Goal: Task Accomplishment & Management: Manage account settings

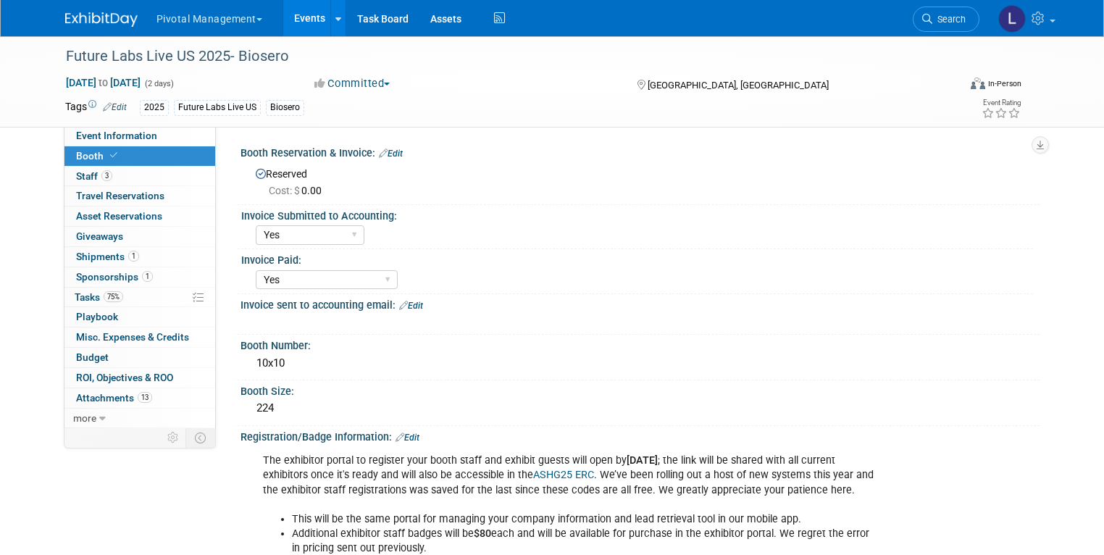
select select "Yes"
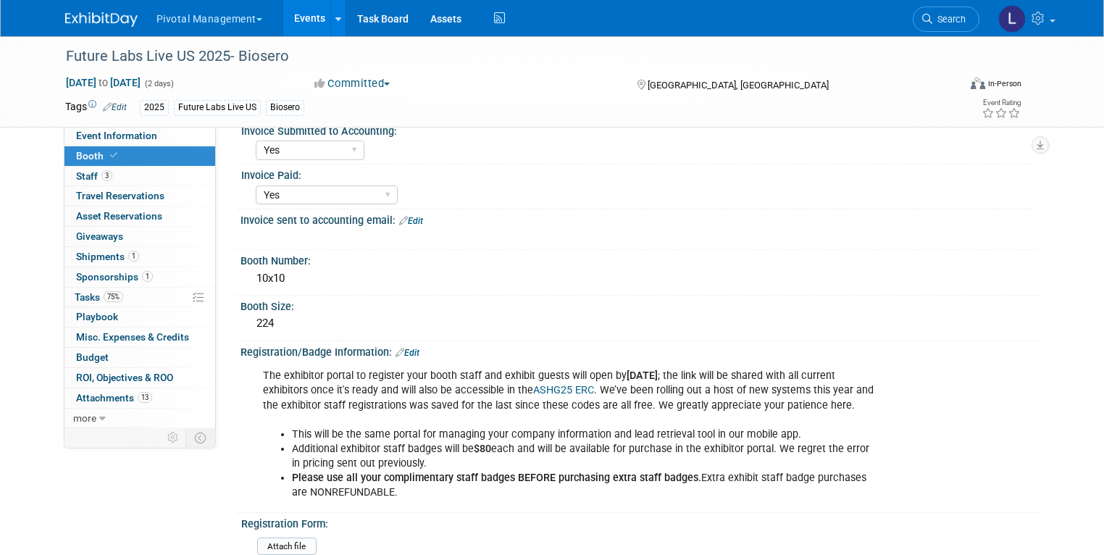
click at [82, 150] on span "Booth" at bounding box center [98, 156] width 44 height 12
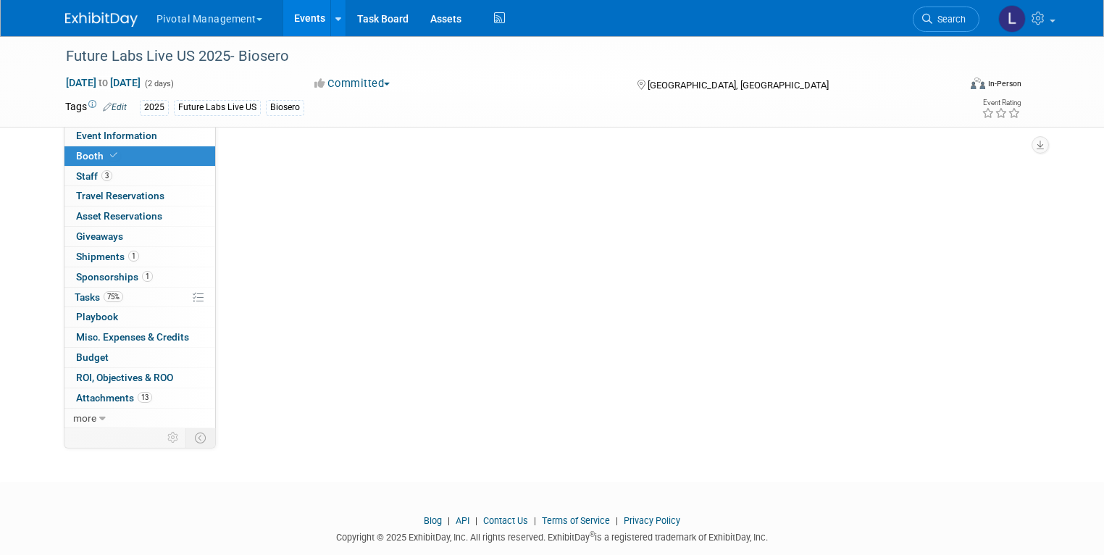
click at [88, 154] on span "Booth" at bounding box center [98, 156] width 44 height 12
select select "Yes"
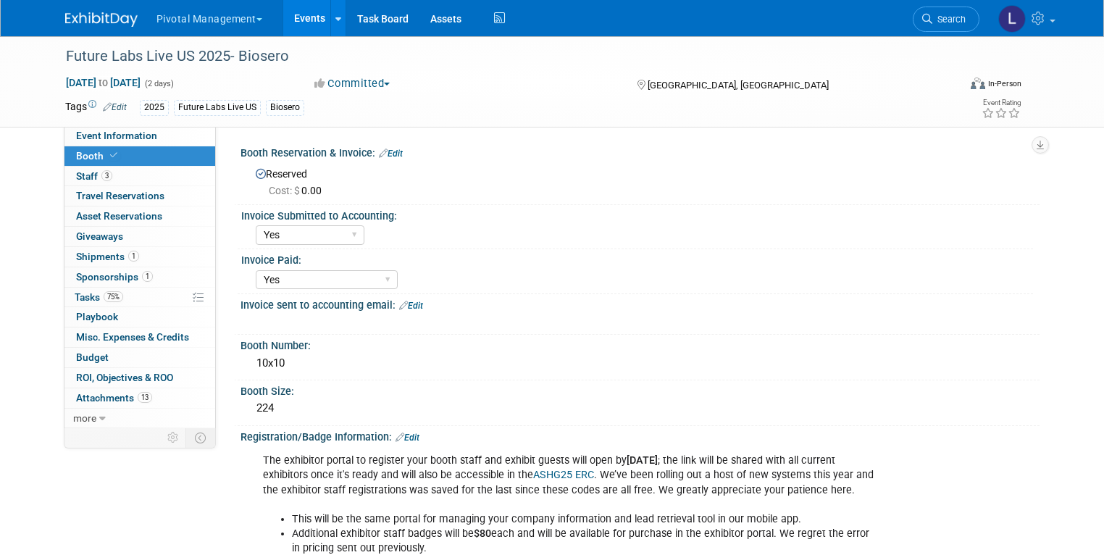
select select "Yes"
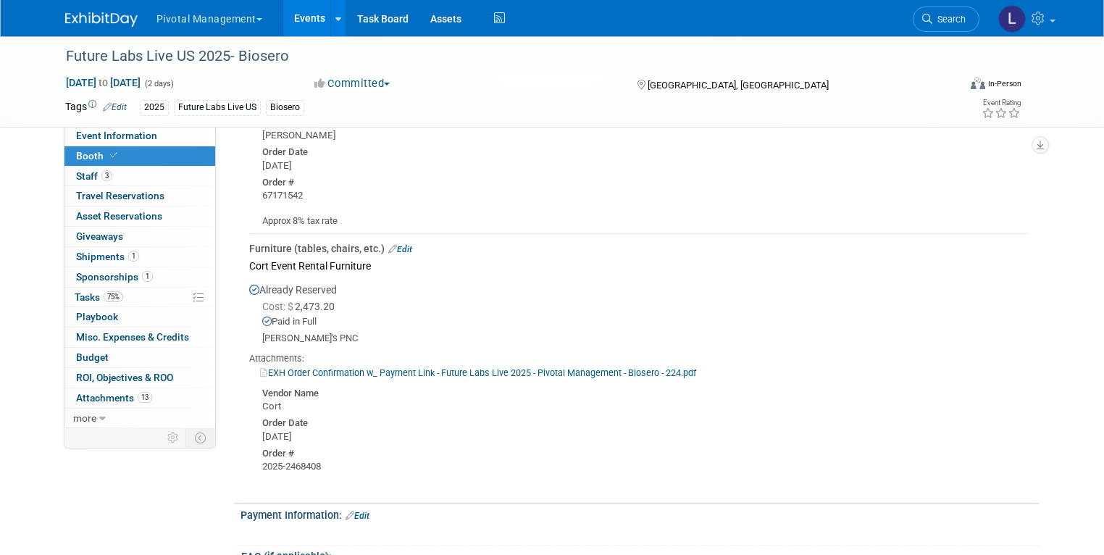
scroll to position [2037, 0]
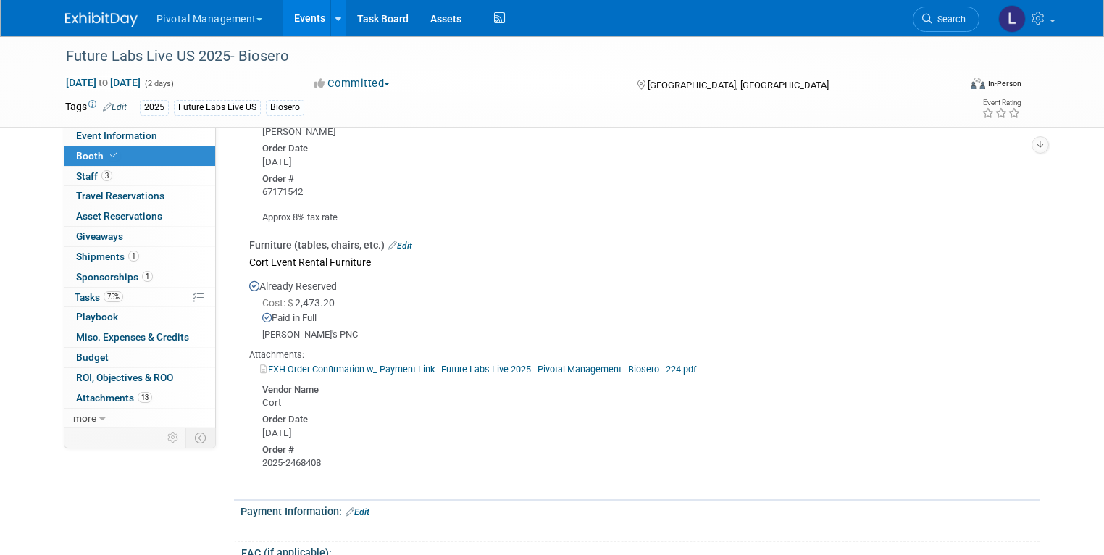
click at [508, 364] on link "EXH Order Confirmation w_ Payment Link - Future Labs Live 2025 - Pivotal Manage…" at bounding box center [478, 369] width 436 height 11
click at [103, 133] on span "Event Information" at bounding box center [116, 136] width 81 height 12
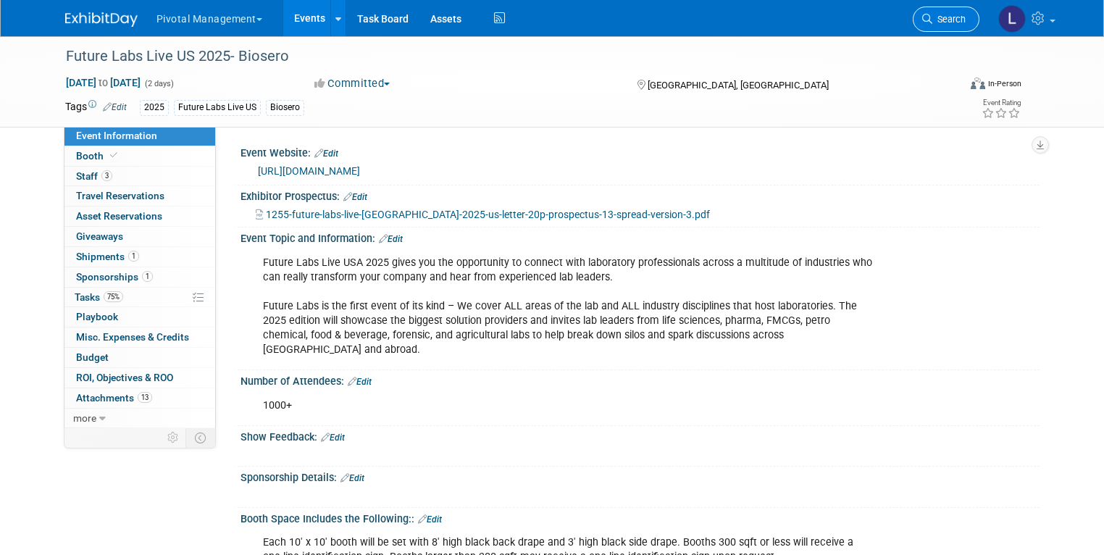
click at [966, 19] on span "Search" at bounding box center [949, 19] width 33 height 11
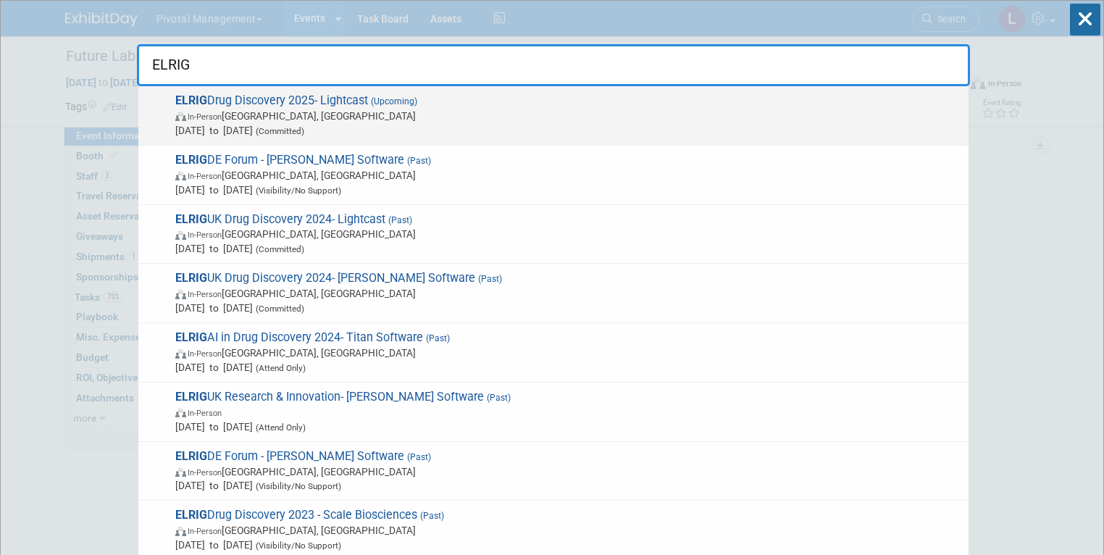
type input "ELRIG"
click at [328, 137] on div "ELRIG Drug Discovery 2025- Lightcast (Upcoming) In-Person England, United Kingd…" at bounding box center [553, 115] width 830 height 59
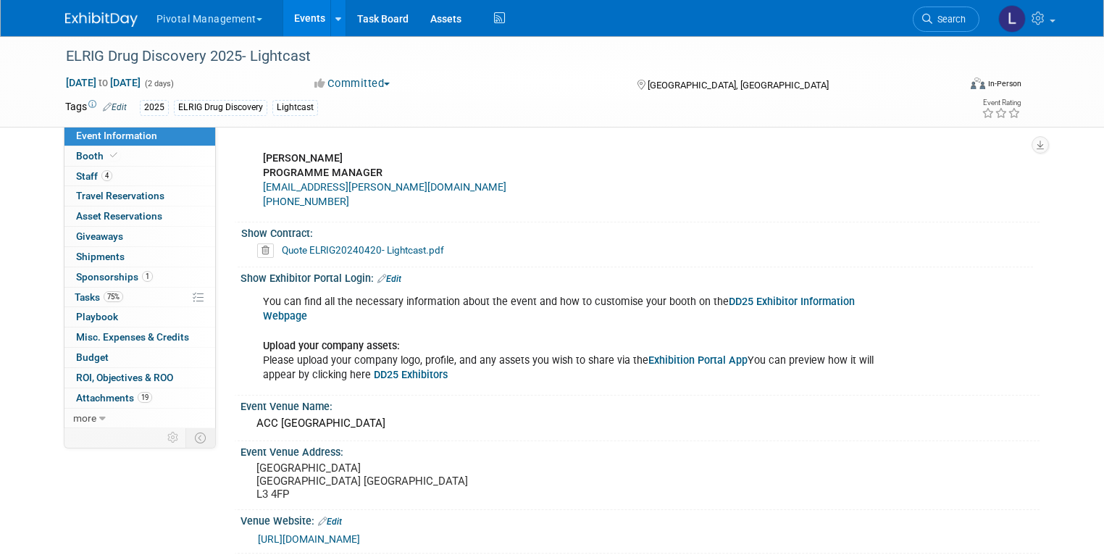
scroll to position [1564, 0]
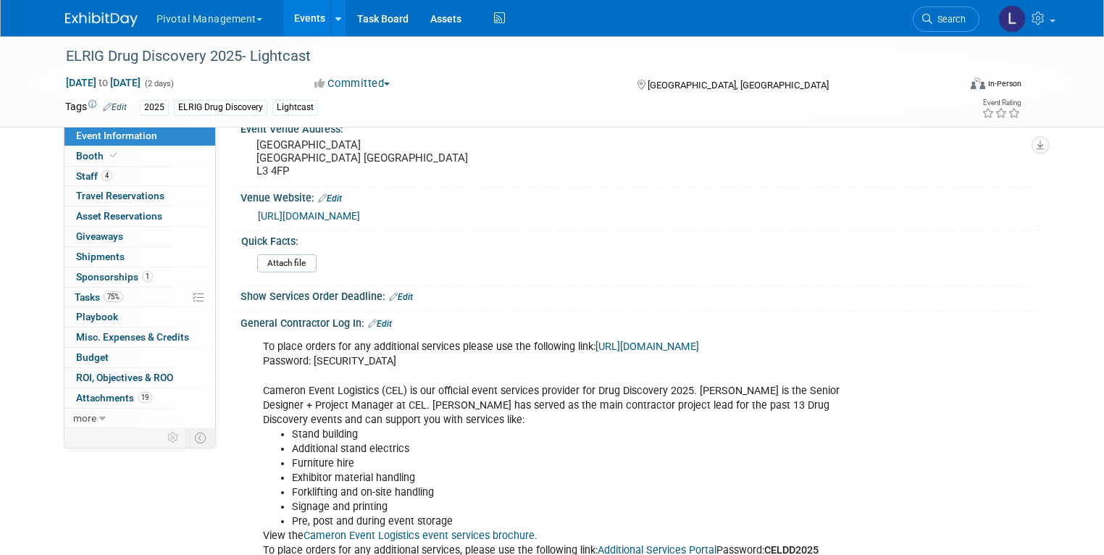
click at [596, 353] on link "[URL][DOMAIN_NAME]" at bounding box center [648, 347] width 104 height 12
drag, startPoint x: 361, startPoint y: 366, endPoint x: 301, endPoint y: 368, distance: 59.5
click at [301, 368] on div "To place orders for any additional services please use the following link: [URL…" at bounding box center [569, 449] width 632 height 233
copy div "CELDD2025"
click at [68, 162] on link "Booth" at bounding box center [139, 156] width 151 height 20
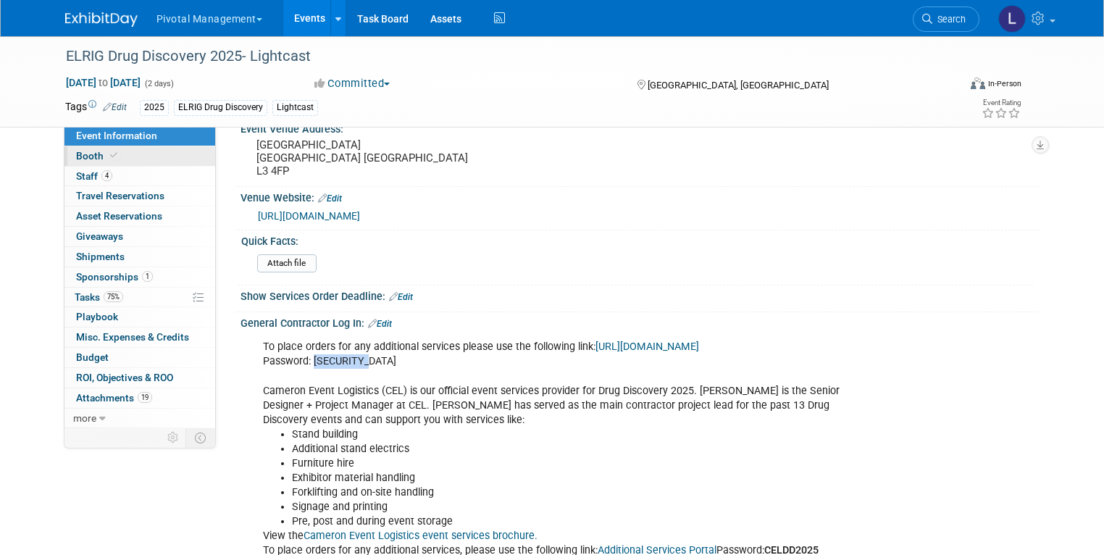
scroll to position [0, 0]
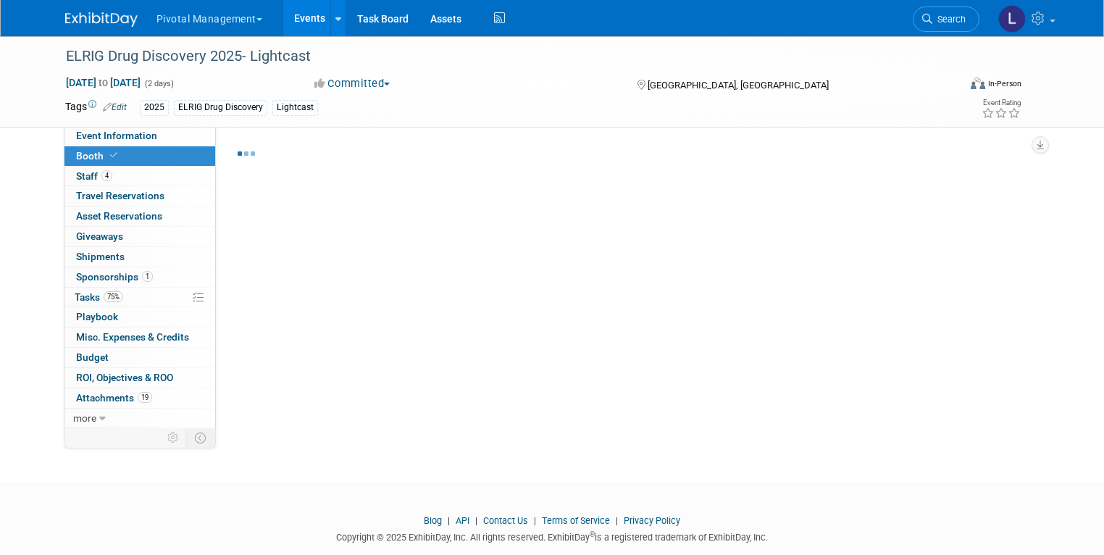
select select "Yes"
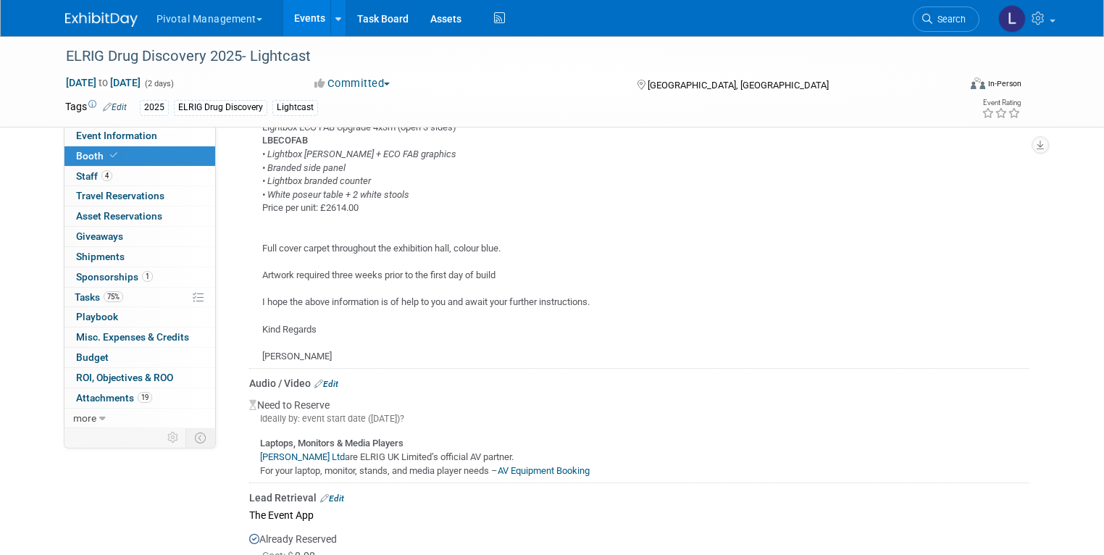
scroll to position [2443, 0]
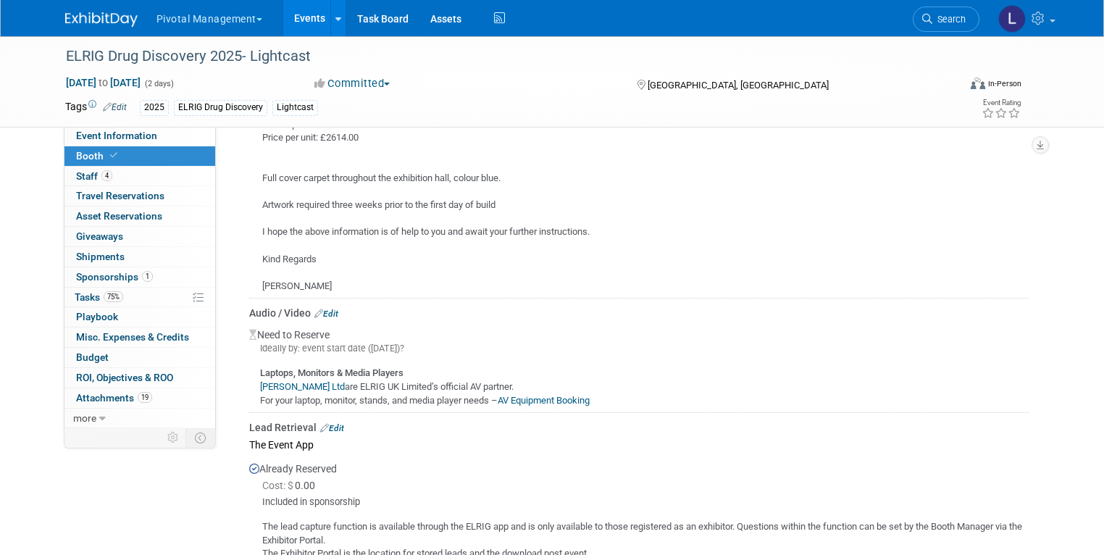
click at [326, 309] on link "Edit" at bounding box center [326, 314] width 24 height 10
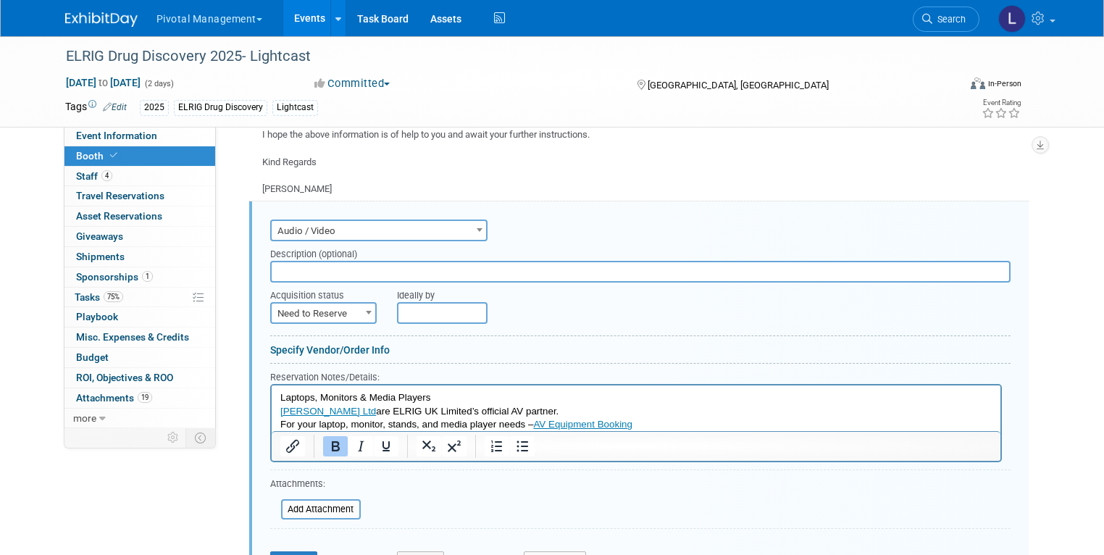
scroll to position [0, 0]
click at [312, 304] on span "Need to Reserve" at bounding box center [324, 314] width 104 height 20
select select "2"
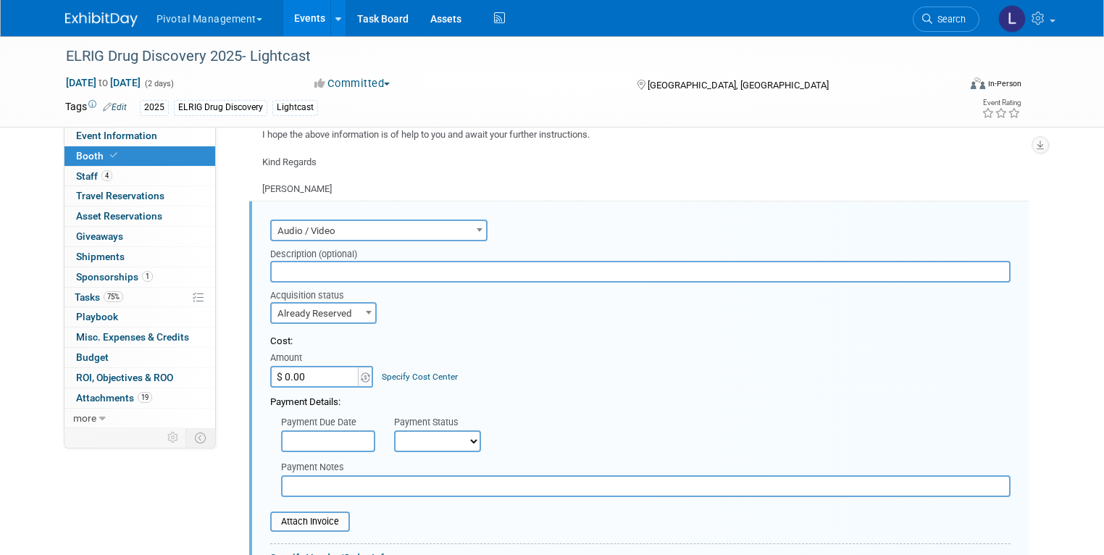
click at [293, 261] on input "text" at bounding box center [640, 272] width 741 height 22
type input "[PERSON_NAME] ordered 32" monitor that delivered to Global Expositions"
click at [1077, 183] on div "ELRIG Drug Discovery 2025- Lightcast [DATE] to [DATE] (2 days) [DATE] to [DATE]…" at bounding box center [552, 481] width 1104 height 5968
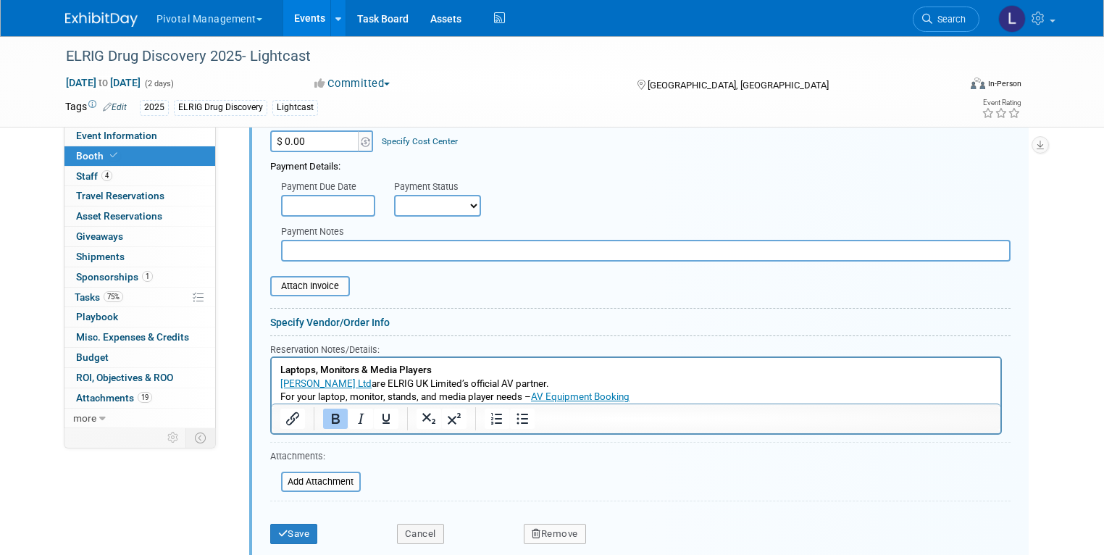
scroll to position [2826, 0]
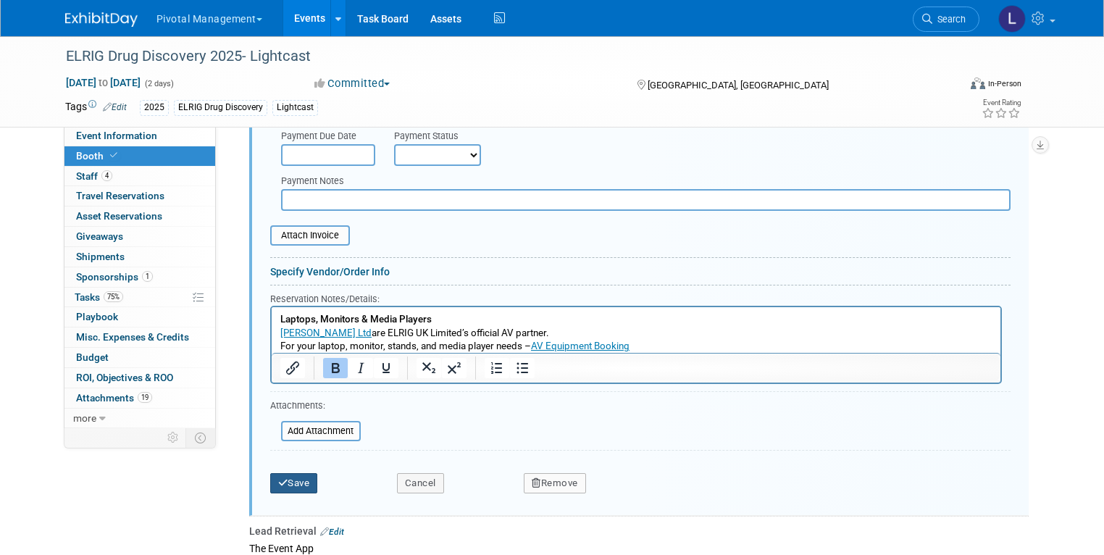
click at [277, 473] on button "Save" at bounding box center [294, 483] width 48 height 20
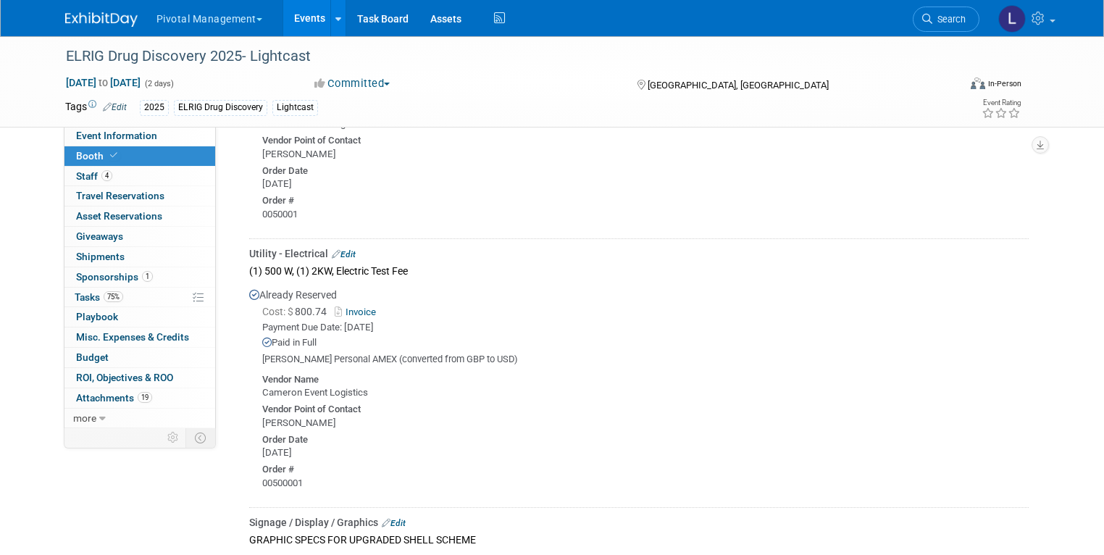
scroll to position [3240, 0]
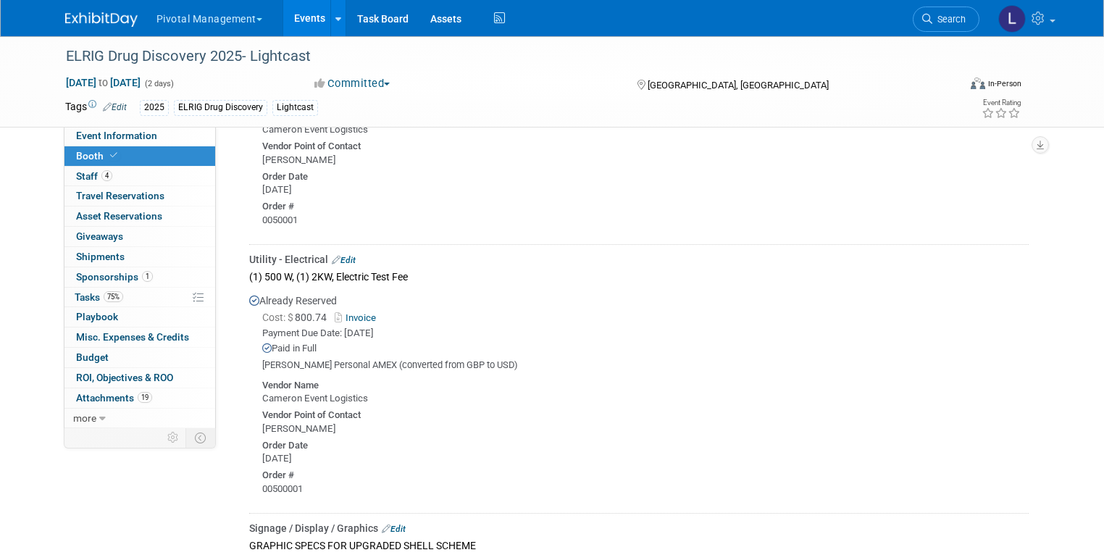
click at [360, 312] on link "Invoice" at bounding box center [358, 317] width 47 height 11
